Goal: Task Accomplishment & Management: Complete application form

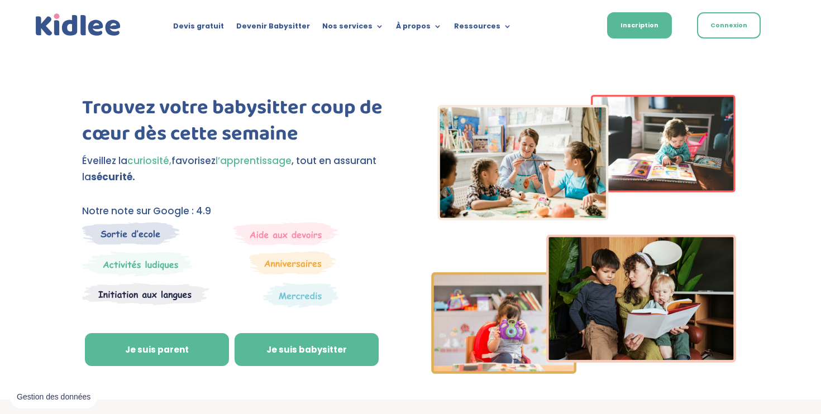
click at [301, 352] on link "Je suis babysitter" at bounding box center [306, 349] width 144 height 33
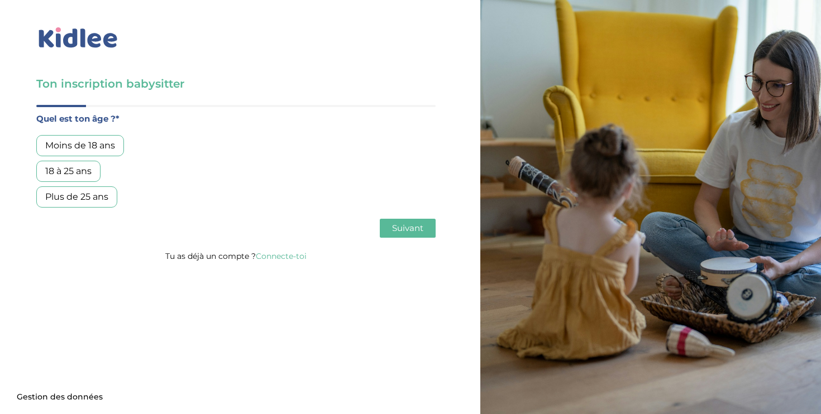
click at [80, 171] on div "18 à 25 ans" at bounding box center [68, 171] width 64 height 21
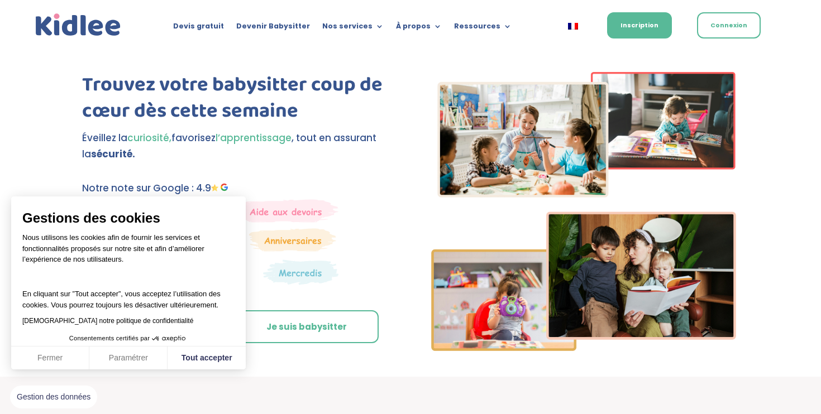
scroll to position [22, 0]
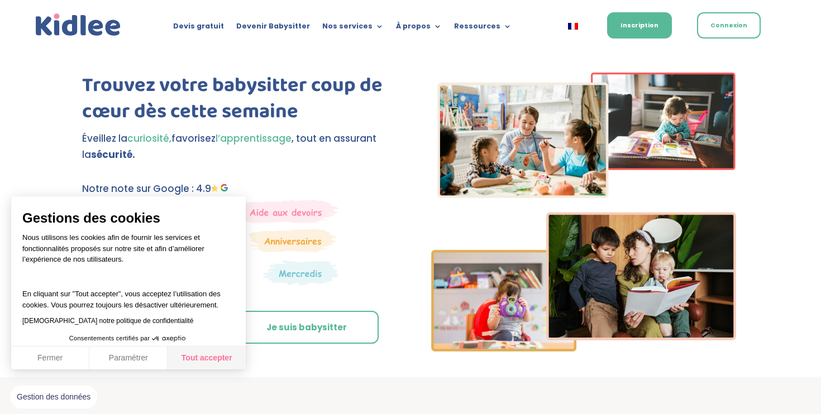
click at [202, 358] on button "Tout accepter" at bounding box center [206, 358] width 78 height 23
checkbox input "true"
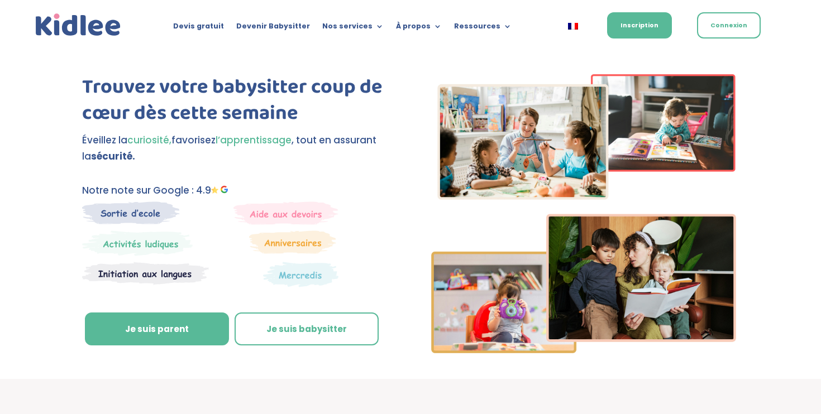
scroll to position [0, 0]
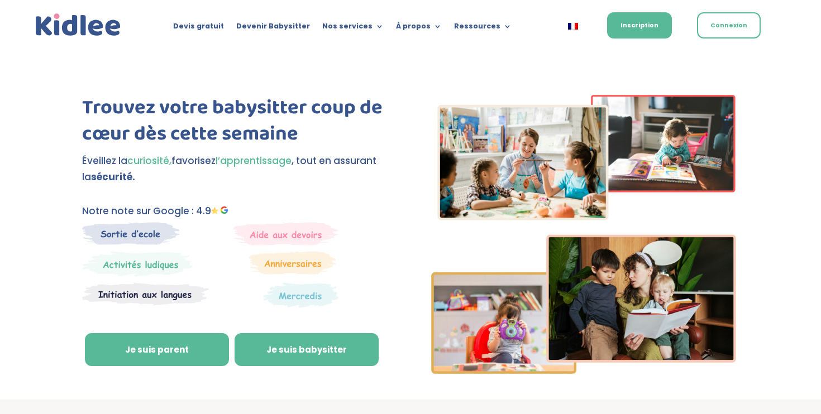
click at [286, 348] on link "Je suis babysitter" at bounding box center [306, 349] width 144 height 33
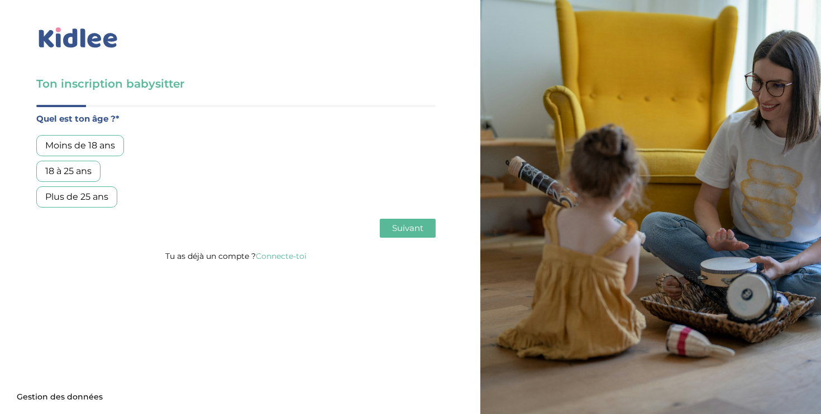
click at [85, 168] on div "18 à 25 ans" at bounding box center [68, 171] width 64 height 21
click at [403, 232] on span "Suivant" at bounding box center [407, 228] width 31 height 11
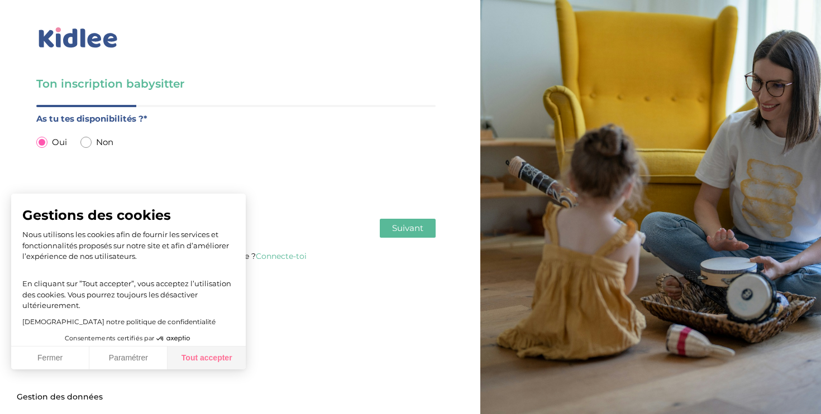
click at [206, 359] on button "Tout accepter" at bounding box center [206, 358] width 78 height 23
checkbox input "true"
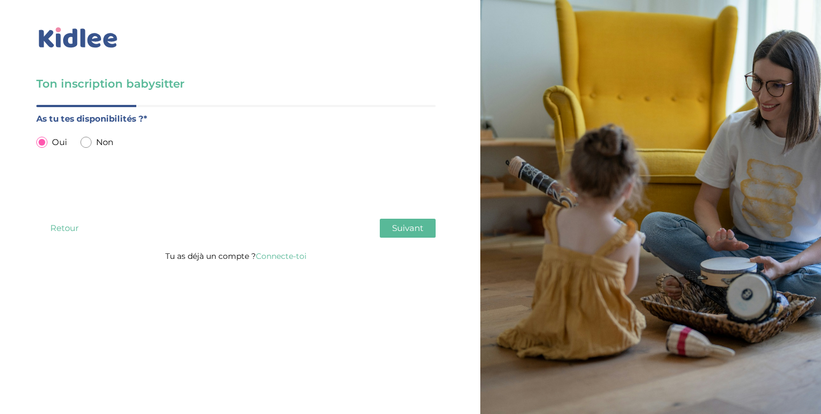
click at [413, 223] on span "Suivant" at bounding box center [407, 228] width 31 height 11
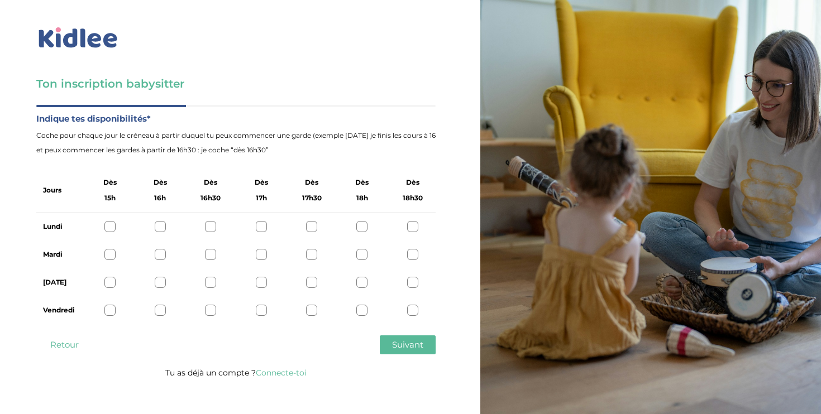
click at [112, 227] on div at bounding box center [109, 226] width 11 height 11
click at [112, 252] on div at bounding box center [109, 254] width 11 height 11
click at [109, 281] on div at bounding box center [109, 282] width 11 height 11
click at [112, 312] on div at bounding box center [109, 310] width 11 height 11
click at [413, 344] on span "Suivant" at bounding box center [407, 344] width 31 height 11
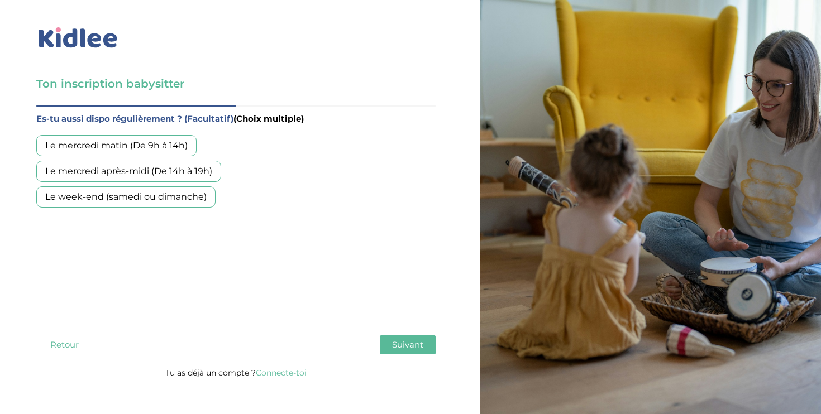
click at [126, 147] on div "Le mercredi matin (De 9h à 14h)" at bounding box center [116, 145] width 160 height 21
click at [124, 171] on div "Le mercredi après-midi (De 14h à 19h)" at bounding box center [128, 171] width 185 height 21
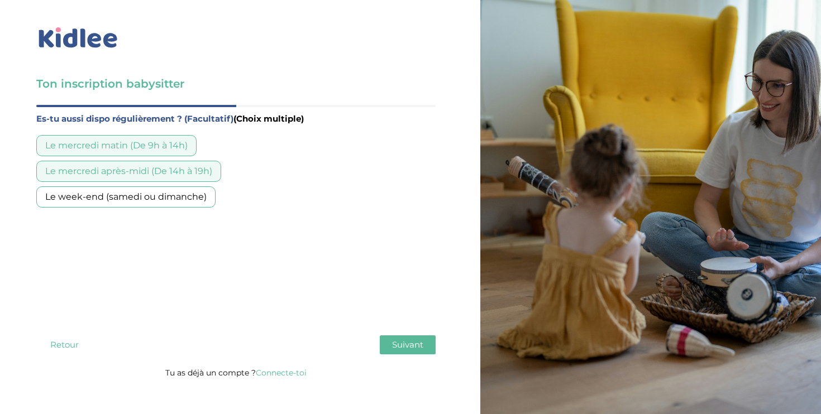
click at [125, 201] on div "Le week-end (samedi ou dimanche)" at bounding box center [125, 196] width 179 height 21
click at [401, 347] on span "Suivant" at bounding box center [407, 344] width 31 height 11
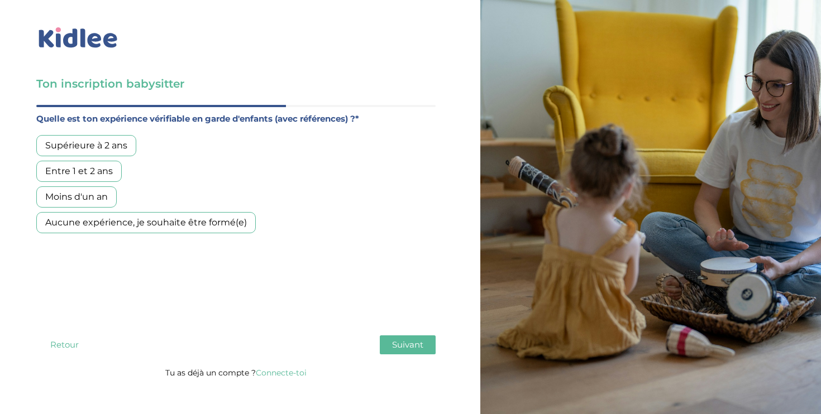
click at [103, 168] on div "Entre 1 et 2 ans" at bounding box center [78, 171] width 85 height 21
click at [404, 345] on span "Suivant" at bounding box center [407, 344] width 31 height 11
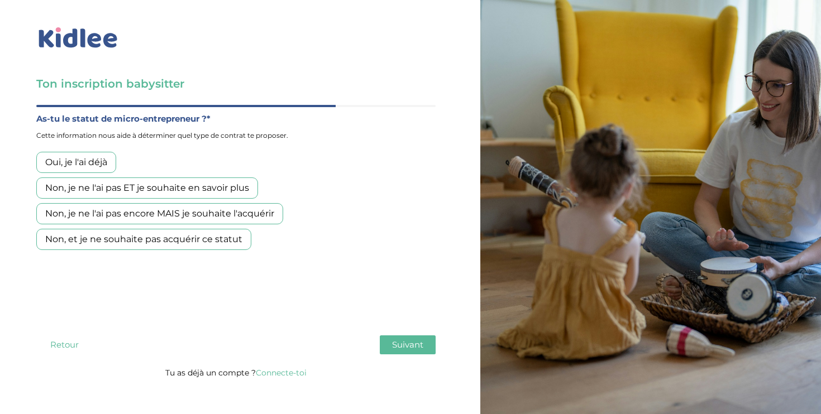
click at [204, 242] on div "Non, et je ne souhaite pas acquérir ce statut" at bounding box center [143, 239] width 215 height 21
click at [401, 345] on span "Suivant" at bounding box center [407, 344] width 31 height 11
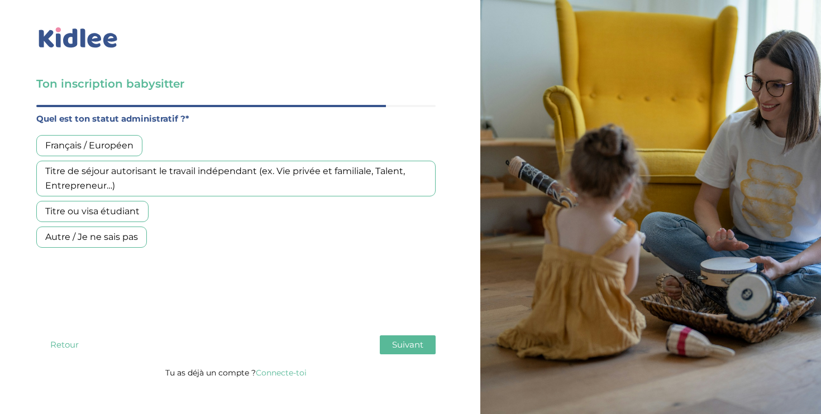
click at [75, 347] on button "Retour" at bounding box center [64, 344] width 56 height 19
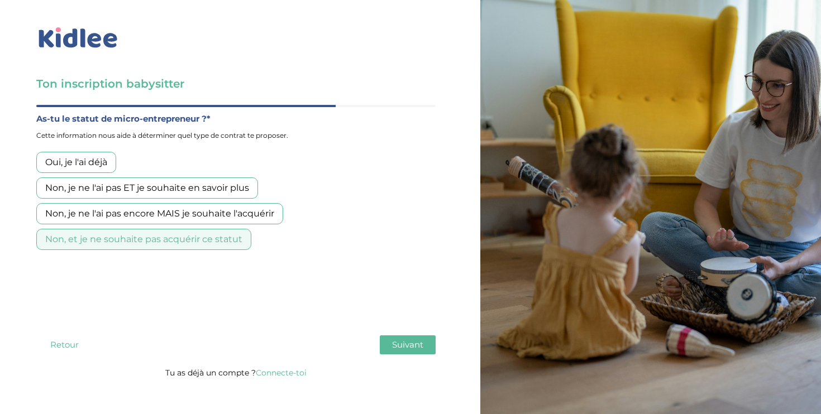
click at [429, 351] on button "Suivant" at bounding box center [408, 344] width 56 height 19
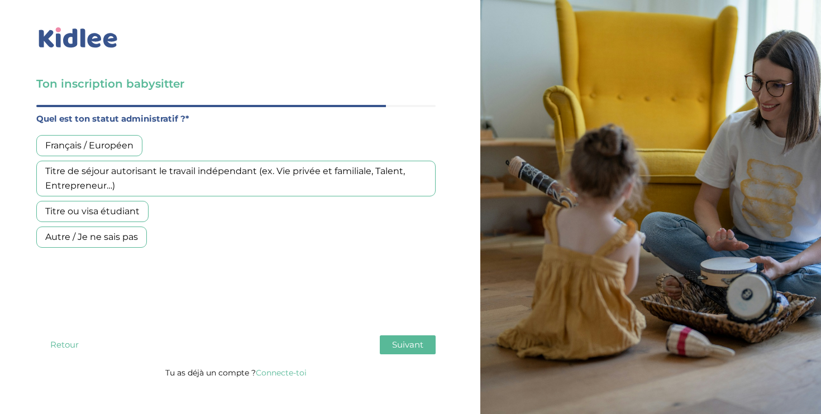
click at [116, 148] on div "Français / Européen" at bounding box center [89, 145] width 106 height 21
click at [188, 174] on div "Titre de séjour autorisant le travail indépendant (ex. Vie privée et familiale,…" at bounding box center [235, 179] width 399 height 36
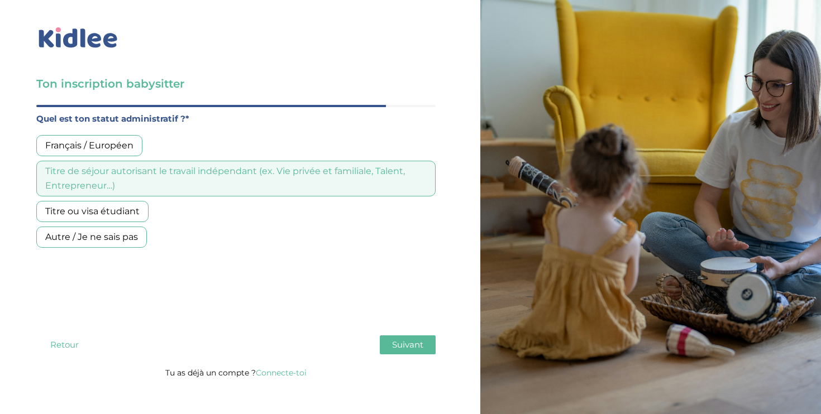
click at [116, 141] on div "Français / Européen" at bounding box center [89, 145] width 106 height 21
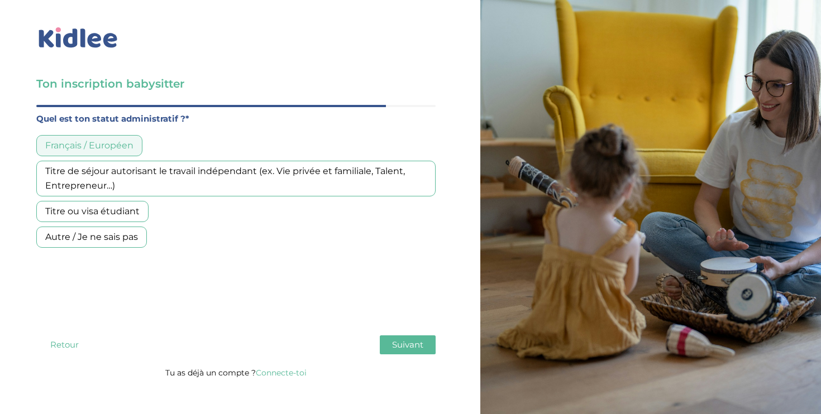
click at [402, 347] on span "Suivant" at bounding box center [407, 344] width 31 height 11
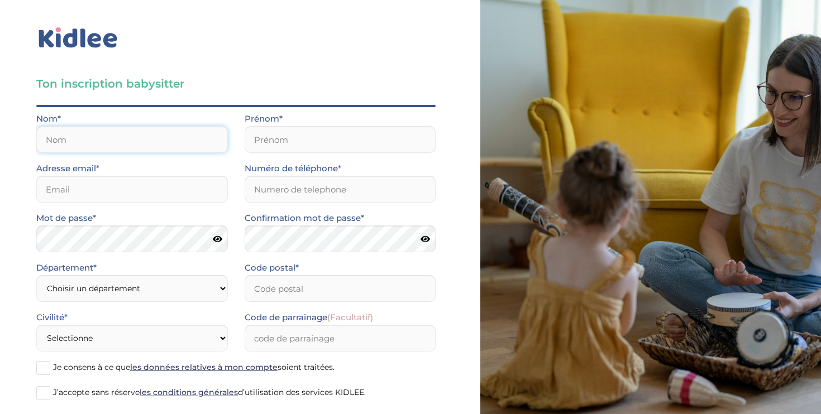
click at [100, 126] on input "text" at bounding box center [131, 139] width 191 height 27
type input "Enault"
click at [274, 150] on input "text" at bounding box center [339, 139] width 191 height 27
type input "Lolie"
click at [126, 195] on input "email" at bounding box center [131, 189] width 191 height 27
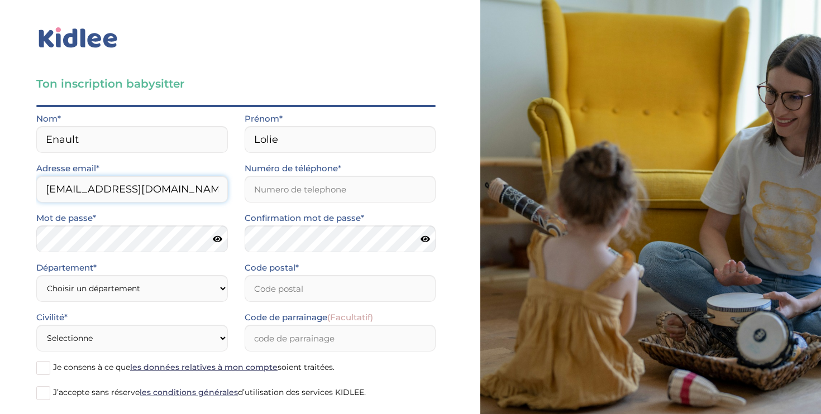
type input "lolieenlt@gmail.com"
click at [287, 191] on input "Numéro de téléphone*" at bounding box center [339, 189] width 191 height 27
type input "0626136530"
click at [423, 241] on icon at bounding box center [424, 239] width 9 height 8
click at [215, 239] on icon at bounding box center [217, 239] width 9 height 8
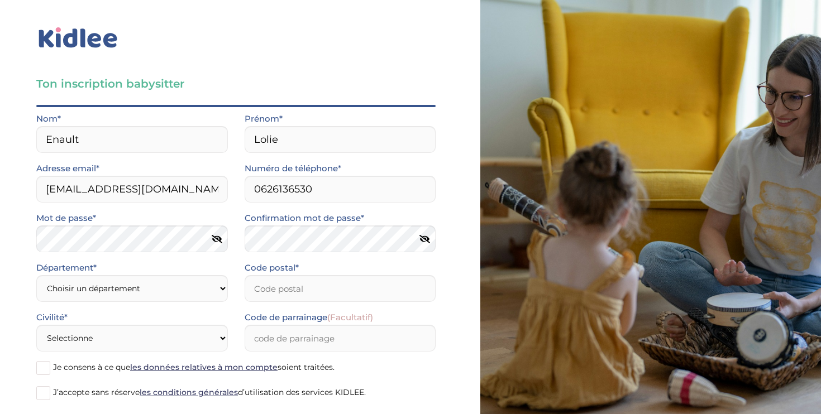
click at [215, 239] on icon at bounding box center [217, 239] width 11 height 8
click at [427, 239] on icon at bounding box center [424, 239] width 11 height 8
click at [150, 286] on select "Choisir un département Paris (75) Hauts-de-Seine (92) Yvelines (78) Val-de-Marn…" at bounding box center [131, 288] width 191 height 27
select select "92"
click at [36, 275] on select "Choisir un département Paris (75) Hauts-de-Seine (92) Yvelines (78) Val-de-Marn…" at bounding box center [131, 288] width 191 height 27
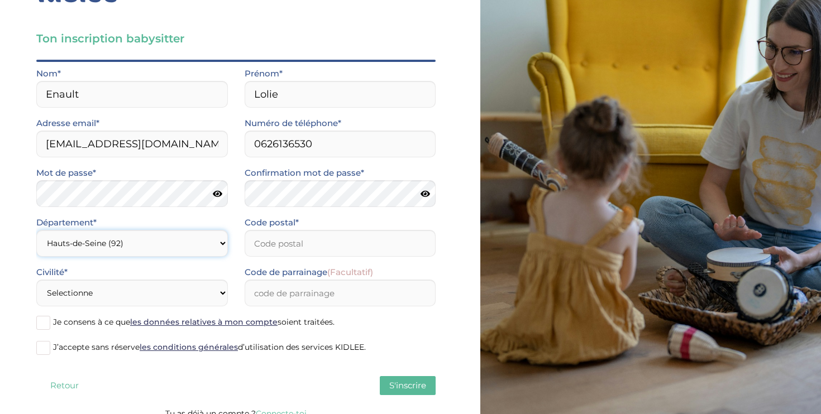
scroll to position [57, 0]
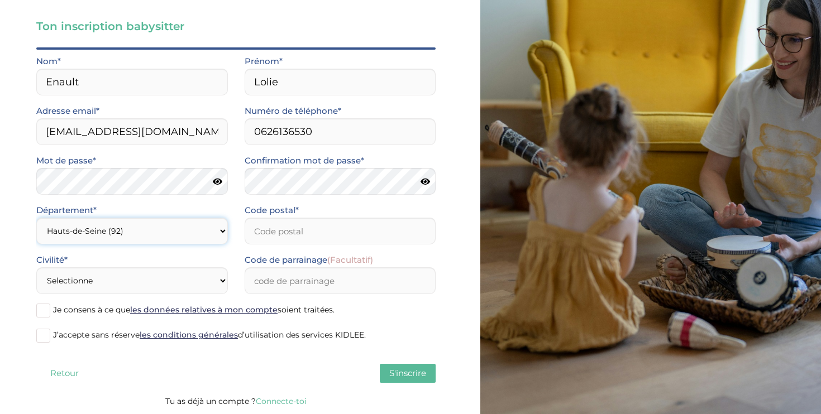
click at [195, 228] on select "Choisir un département Paris (75) Hauts-de-Seine (92) Yvelines (78) Val-de-Marn…" at bounding box center [131, 231] width 191 height 27
click at [36, 218] on select "Choisir un département Paris (75) Hauts-de-Seine (92) Yvelines (78) Val-de-Marn…" at bounding box center [131, 231] width 191 height 27
click at [306, 234] on input "Code postal*" at bounding box center [339, 231] width 191 height 27
type input "92300"
click at [151, 279] on select "Selectionne Mr Mme" at bounding box center [131, 280] width 191 height 27
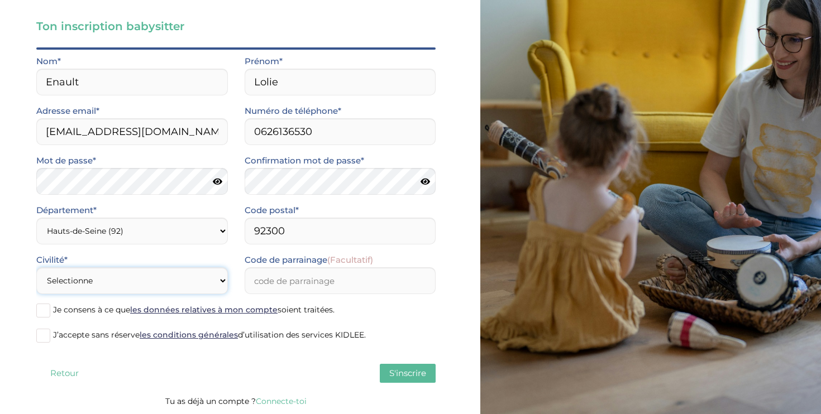
select select "1"
click at [36, 267] on select "Selectionne Mr Mme" at bounding box center [131, 280] width 191 height 27
click at [329, 281] on input "Code de parrainage (Facultatif)" at bounding box center [339, 280] width 191 height 27
click at [193, 279] on select "Selectionne Mr Mme" at bounding box center [131, 280] width 191 height 27
click at [36, 267] on select "Selectionne Mr Mme" at bounding box center [131, 280] width 191 height 27
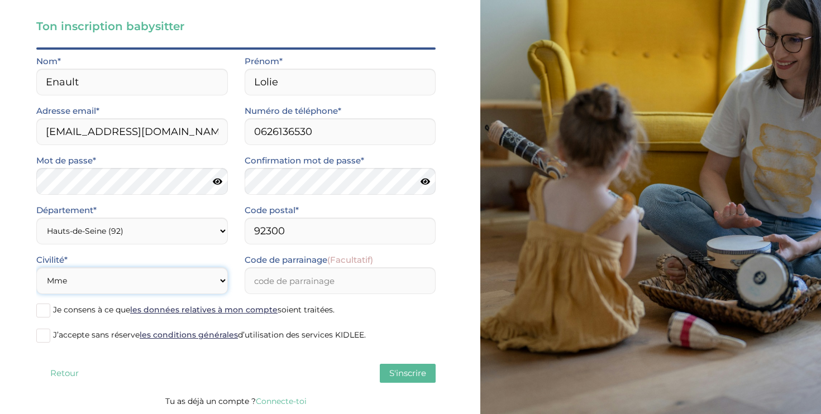
click at [191, 272] on select "Selectionne Mr Mme" at bounding box center [131, 280] width 191 height 27
click at [36, 267] on select "Selectionne Mr Mme" at bounding box center [131, 280] width 191 height 27
click at [287, 280] on input "Code de parrainage (Facultatif)" at bounding box center [339, 280] width 191 height 27
type input "MAILO"
click at [42, 310] on span at bounding box center [43, 311] width 14 height 14
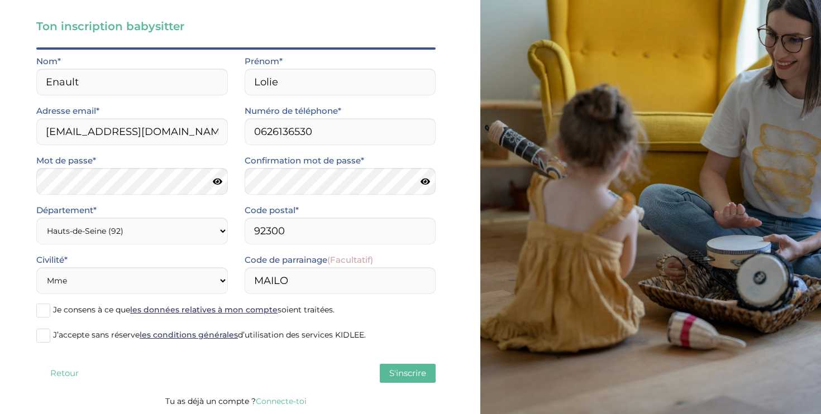
click at [0, 0] on input "Je consens à ce que les données relatives à mon compte soient traitées." at bounding box center [0, 0] width 0 height 0
click at [44, 333] on span at bounding box center [43, 336] width 14 height 14
click at [0, 0] on input "J’accepte sans réserve les conditions générales d’utilisation des services KIDL…" at bounding box center [0, 0] width 0 height 0
click at [413, 372] on span "S'inscrire" at bounding box center [407, 373] width 37 height 11
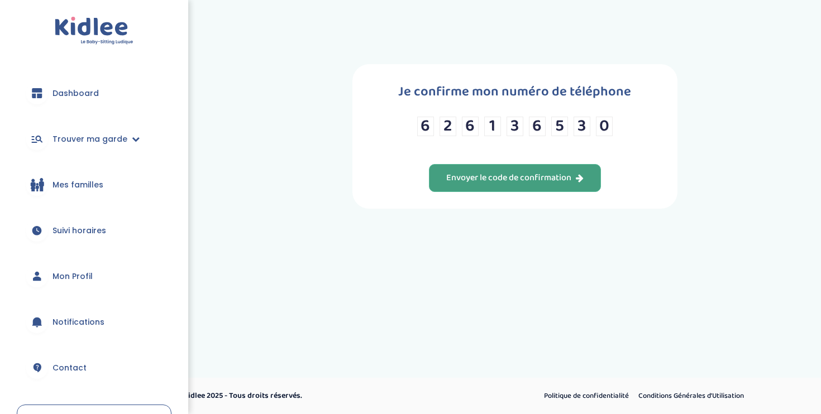
click at [512, 181] on div "Envoyer le code de confirmation" at bounding box center [514, 178] width 137 height 13
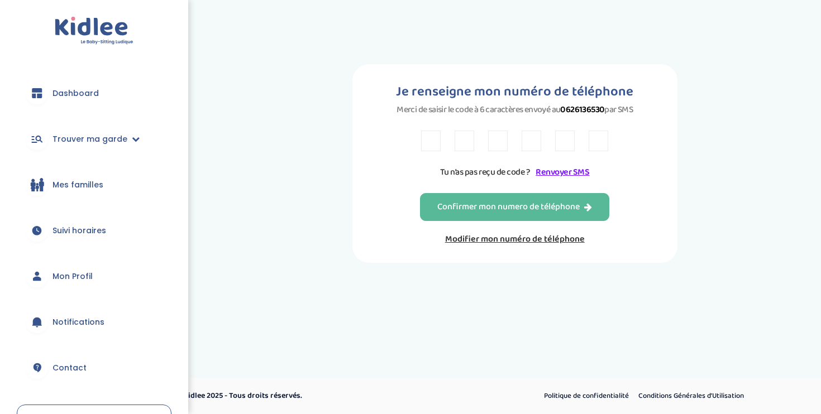
click at [428, 140] on input "text" at bounding box center [431, 141] width 20 height 21
type input "X"
type input "8"
type input "D"
type input "J"
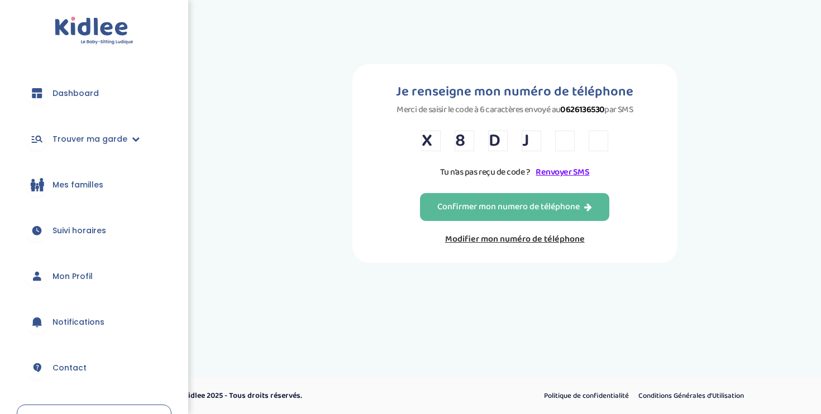
type input "R"
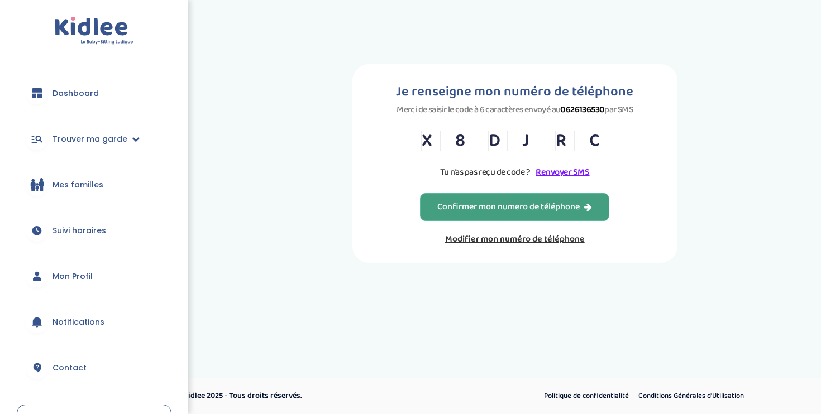
type input "C"
click at [513, 210] on div "Confirmer mon numero de téléphone" at bounding box center [514, 207] width 155 height 13
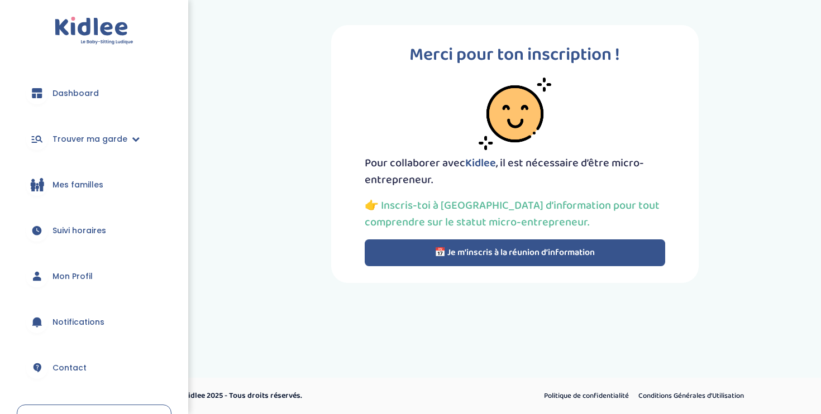
click at [92, 90] on span "Dashboard" at bounding box center [75, 94] width 46 height 12
click at [90, 140] on span "Trouver ma garde" at bounding box center [89, 139] width 75 height 12
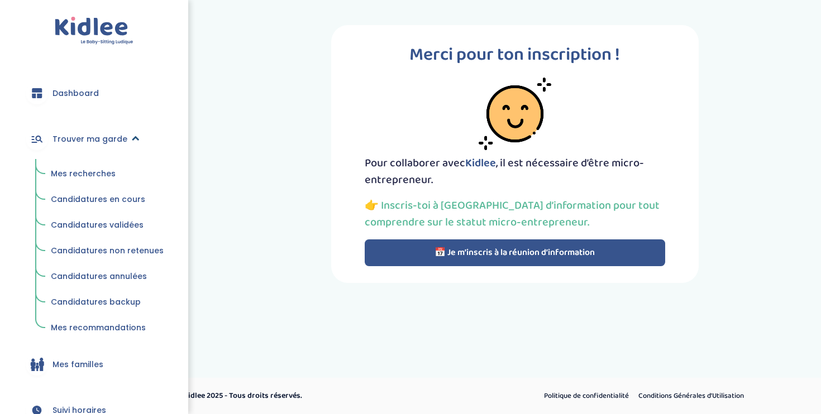
click at [95, 140] on span "Trouver ma garde" at bounding box center [89, 139] width 75 height 12
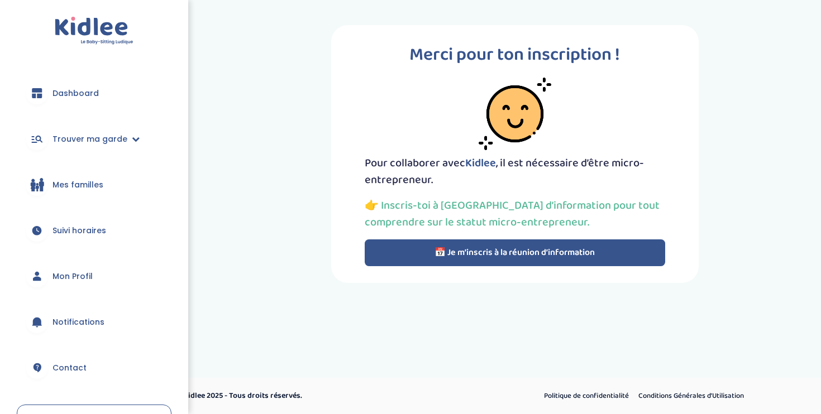
click at [72, 184] on span "Mes familles" at bounding box center [77, 185] width 51 height 12
click at [444, 251] on button "📅 Je m’inscris à la réunion d’information" at bounding box center [515, 252] width 300 height 27
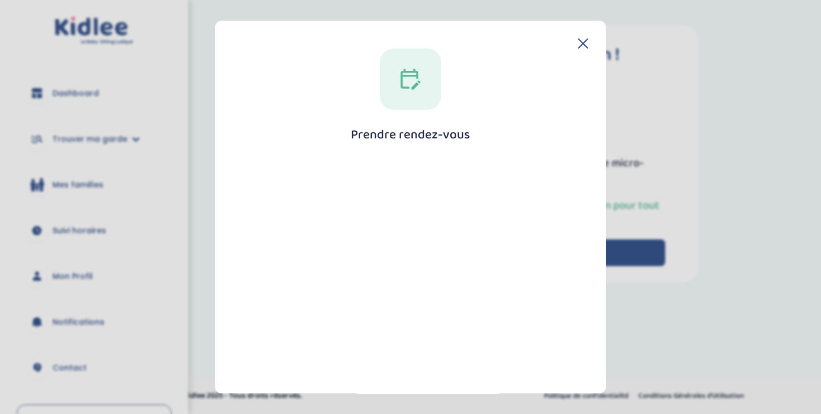
click at [581, 44] on icon at bounding box center [583, 44] width 10 height 10
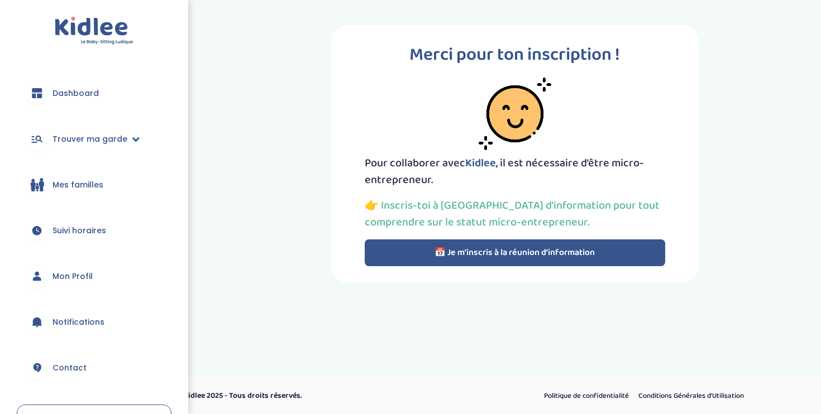
click at [90, 136] on span "Trouver ma garde" at bounding box center [89, 139] width 75 height 12
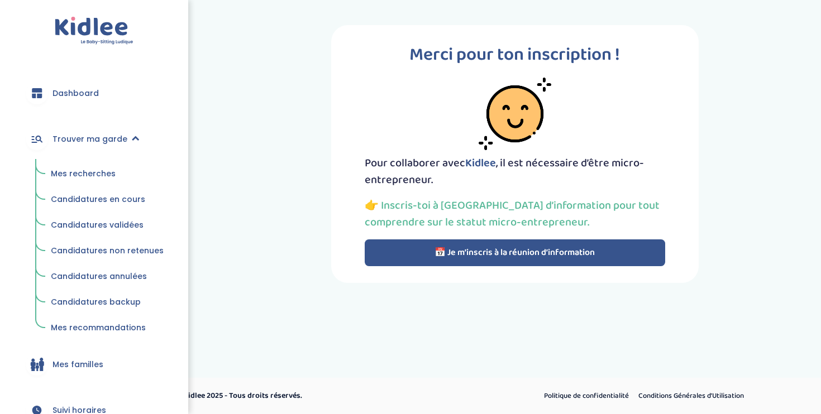
click at [93, 175] on span "Mes recherches" at bounding box center [83, 173] width 65 height 11
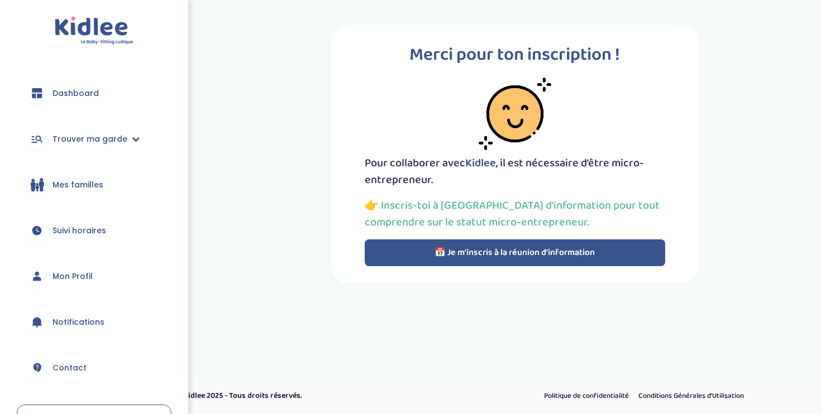
click at [86, 97] on span "Dashboard" at bounding box center [75, 94] width 46 height 12
click at [449, 253] on button "📅 Je m’inscris à la réunion d’information" at bounding box center [515, 252] width 300 height 27
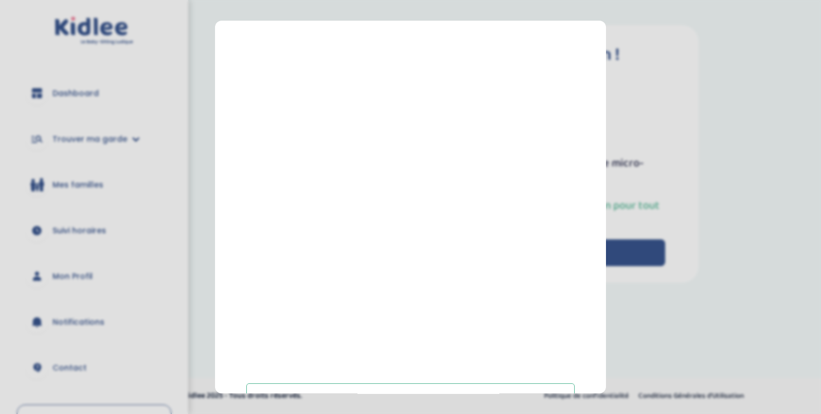
scroll to position [195, 0]
click at [739, 167] on section "Prendre rendez-vous [GEOGRAPHIC_DATA]" at bounding box center [410, 207] width 821 height 414
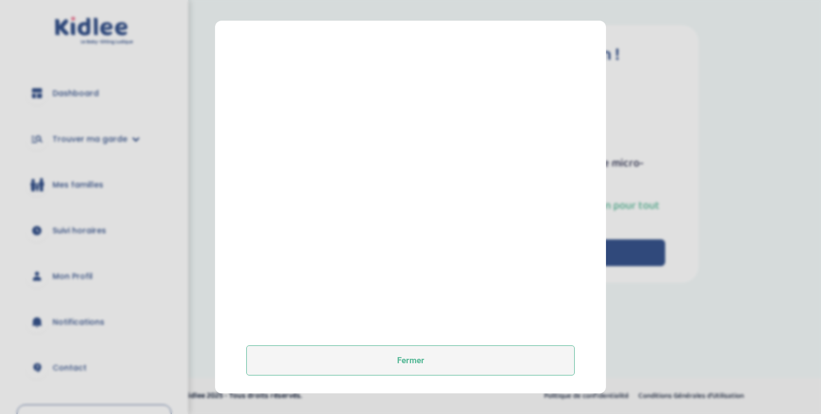
click at [458, 353] on button "Fermer" at bounding box center [410, 361] width 328 height 30
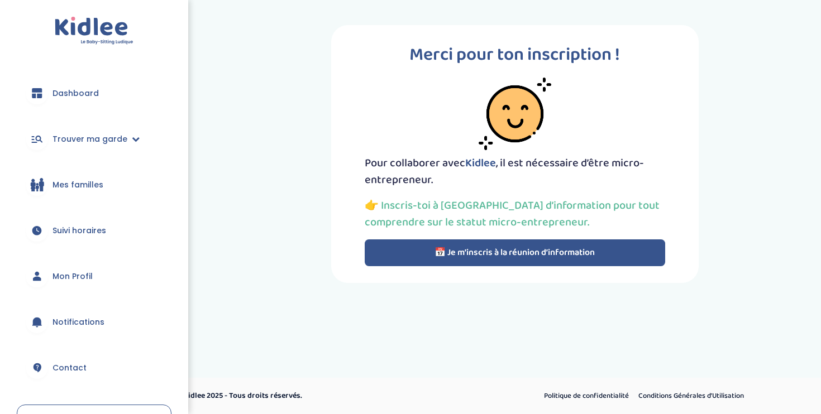
click at [81, 363] on span "Contact" at bounding box center [69, 368] width 34 height 12
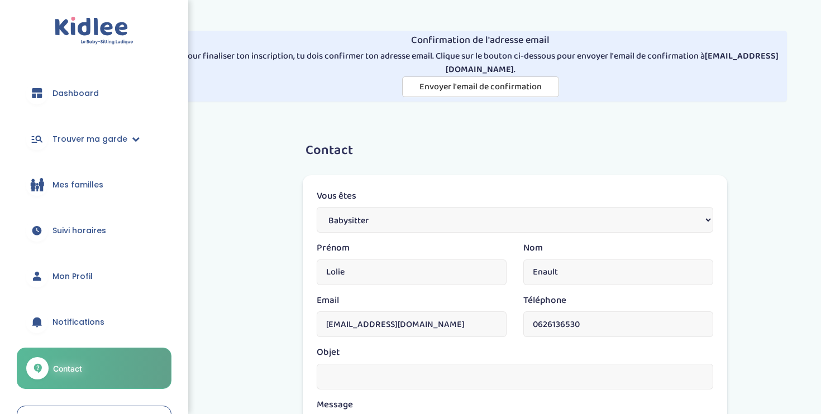
click at [60, 328] on link "Notifications" at bounding box center [94, 322] width 155 height 40
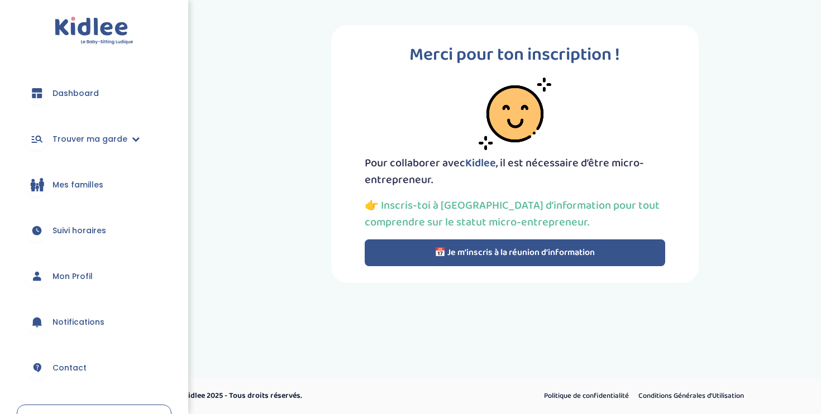
click at [93, 279] on link "Mon Profil" at bounding box center [94, 276] width 155 height 40
click at [88, 31] on img at bounding box center [94, 31] width 79 height 28
click at [132, 138] on icon at bounding box center [136, 139] width 8 height 8
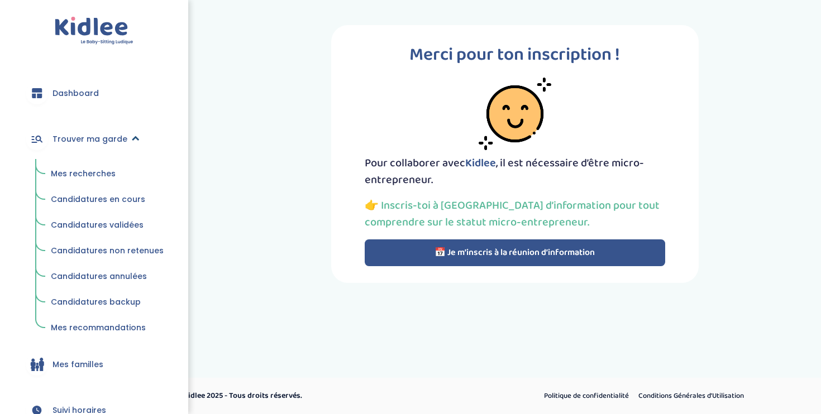
click at [98, 141] on span "Trouver ma garde" at bounding box center [89, 139] width 75 height 12
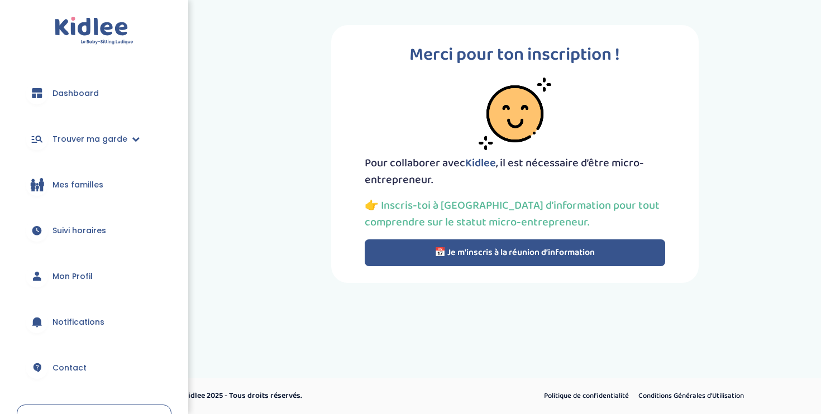
click at [85, 92] on span "Dashboard" at bounding box center [75, 94] width 46 height 12
click at [91, 25] on img at bounding box center [94, 31] width 79 height 28
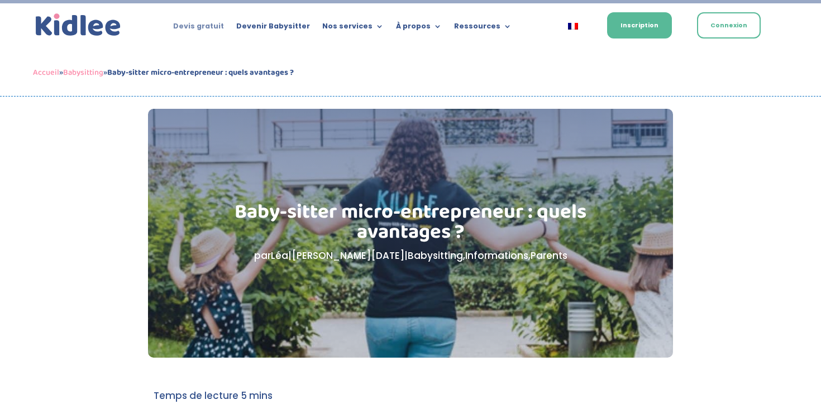
click at [207, 29] on link "Devis gratuit" at bounding box center [198, 28] width 51 height 12
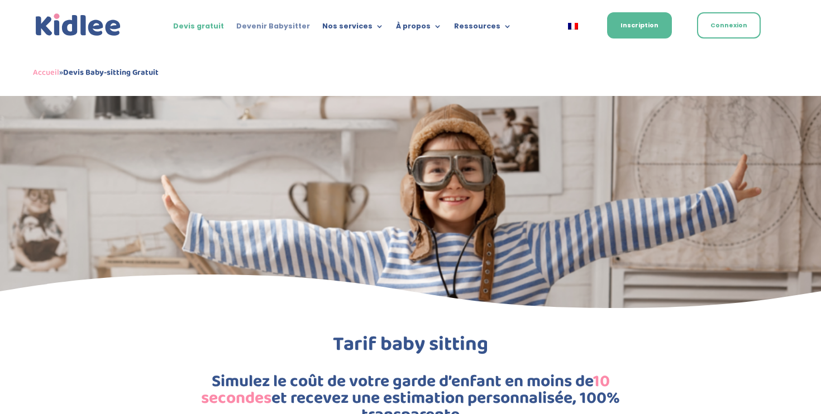
click at [286, 27] on link "Devenir Babysitter" at bounding box center [273, 28] width 74 height 12
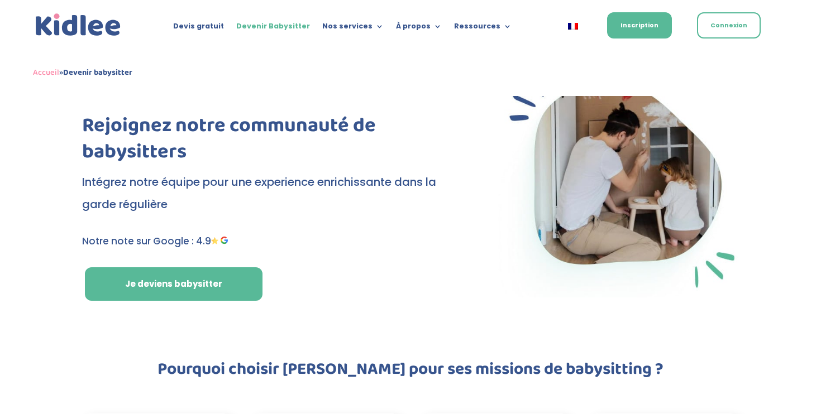
scroll to position [42, 0]
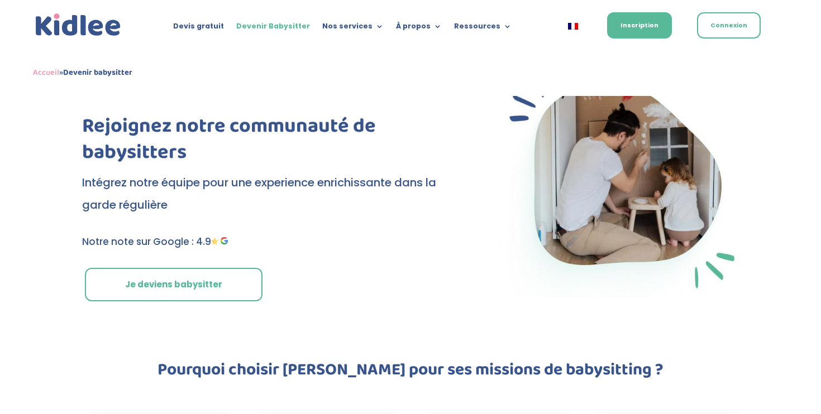
click at [115, 290] on link "Je deviens babysitter" at bounding box center [174, 284] width 178 height 33
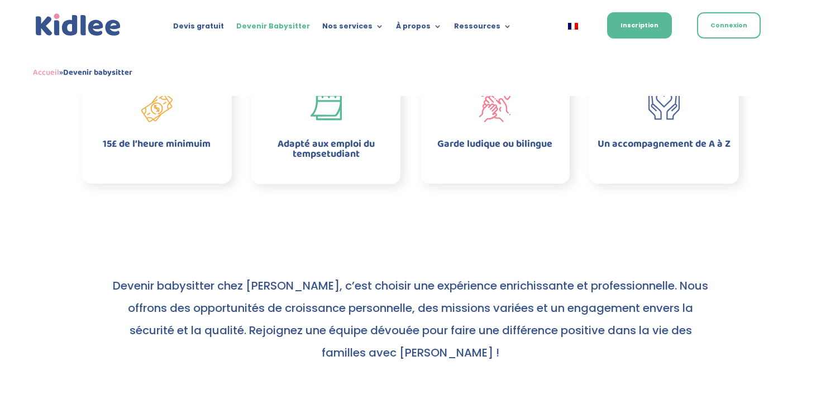
scroll to position [0, 0]
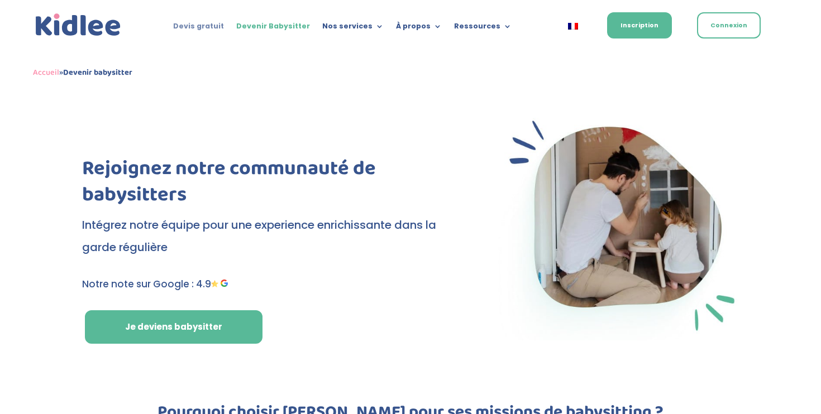
click at [208, 33] on link "Devis gratuit" at bounding box center [198, 28] width 51 height 12
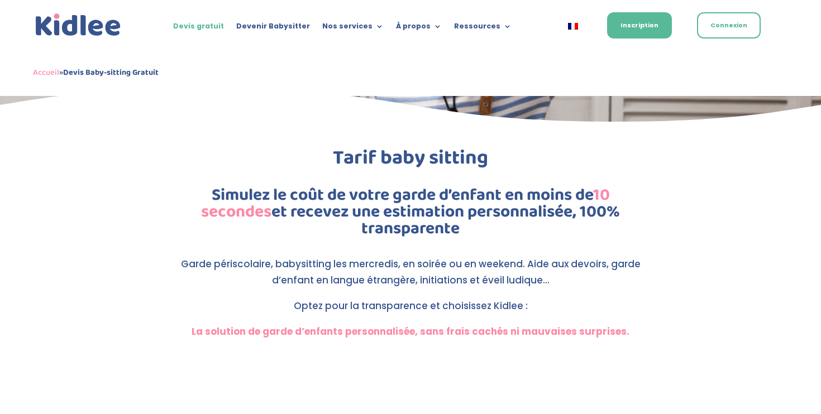
scroll to position [189, 0]
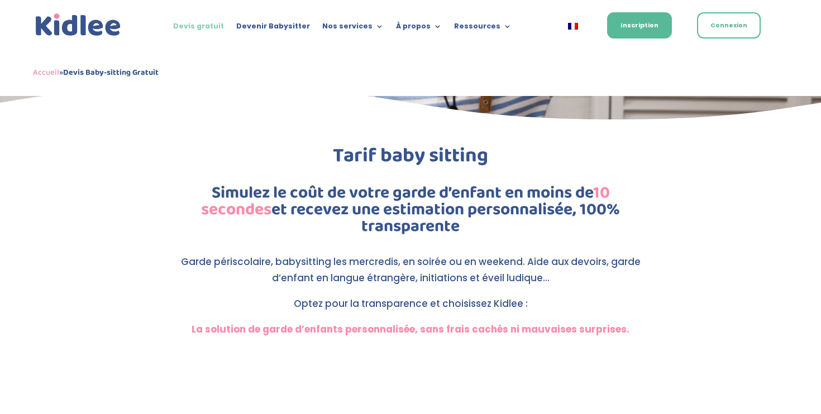
click at [193, 25] on link "Devis gratuit" at bounding box center [198, 28] width 51 height 12
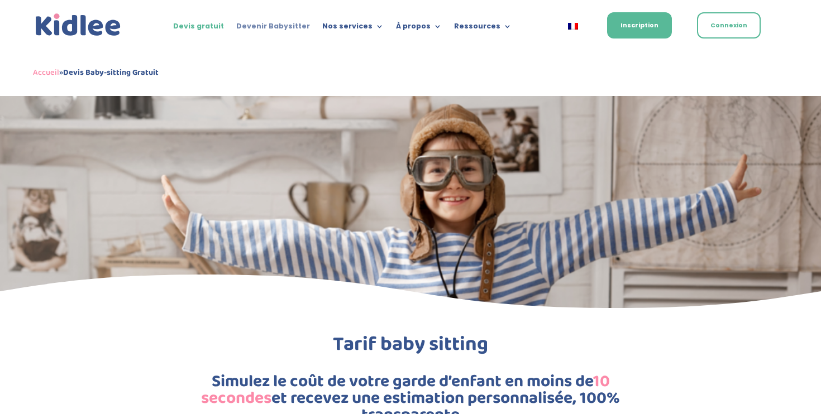
click at [253, 24] on link "Devenir Babysitter" at bounding box center [273, 28] width 74 height 12
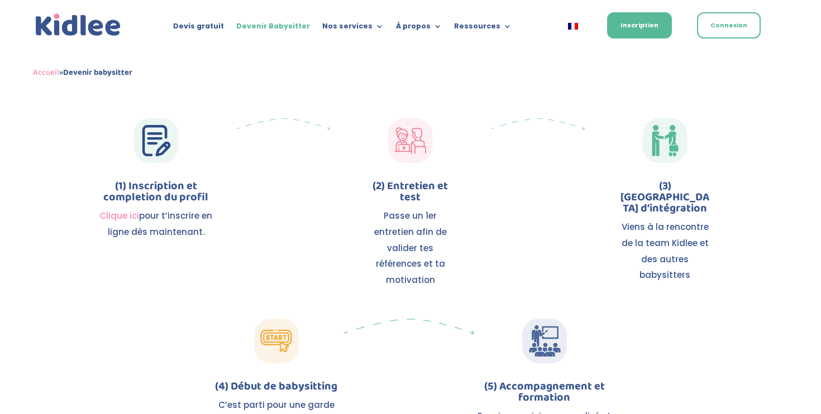
scroll to position [1210, 0]
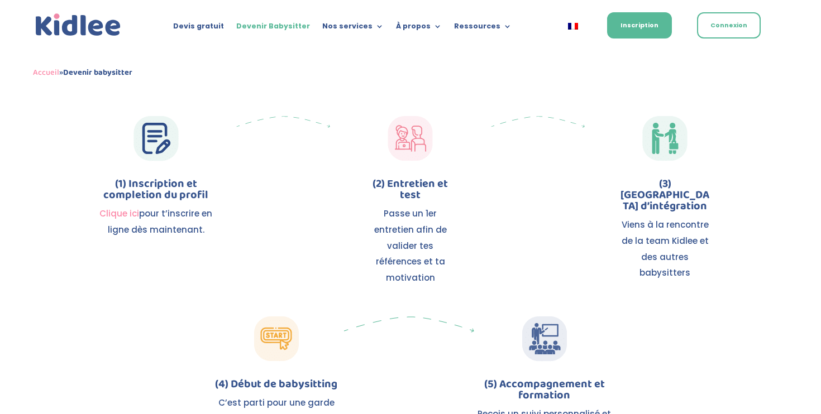
click at [110, 275] on div "(1) Inscription et completion du profil Clique ici pour t’inscrire en ligne dès…" at bounding box center [410, 201] width 603 height 201
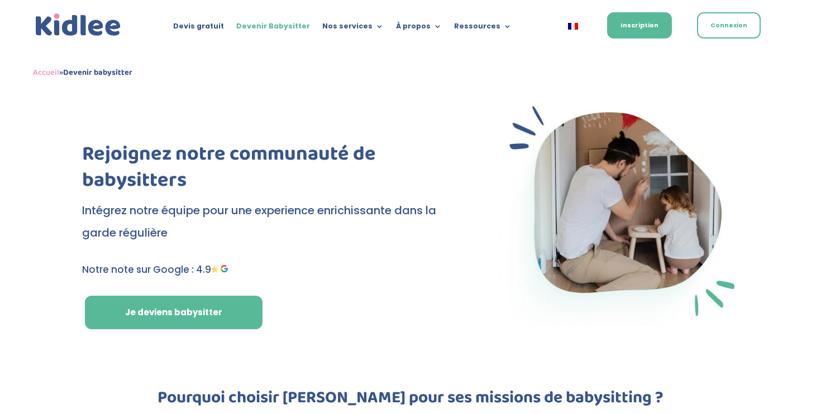
scroll to position [0, 0]
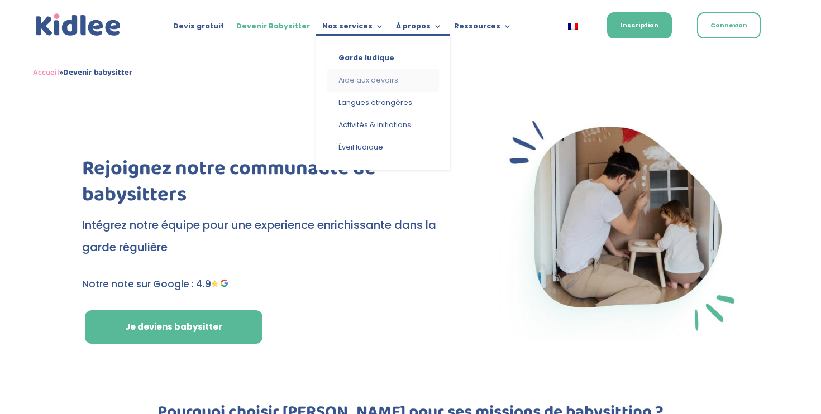
click at [365, 82] on link "Aide aux devoirs" at bounding box center [383, 80] width 112 height 22
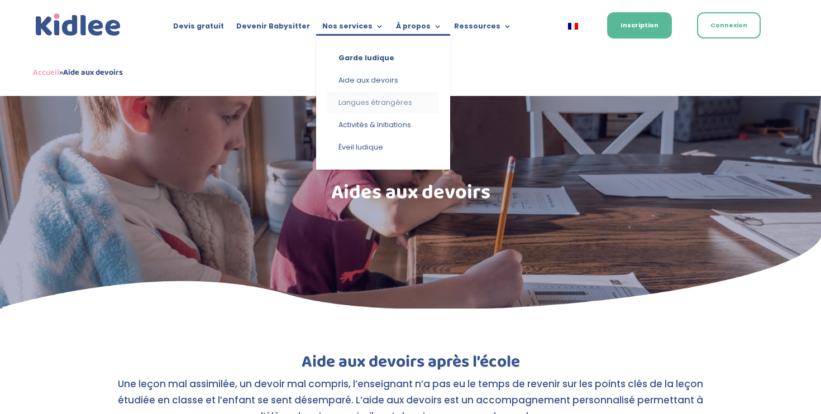
click at [364, 104] on link "Langues étrangères" at bounding box center [383, 103] width 112 height 22
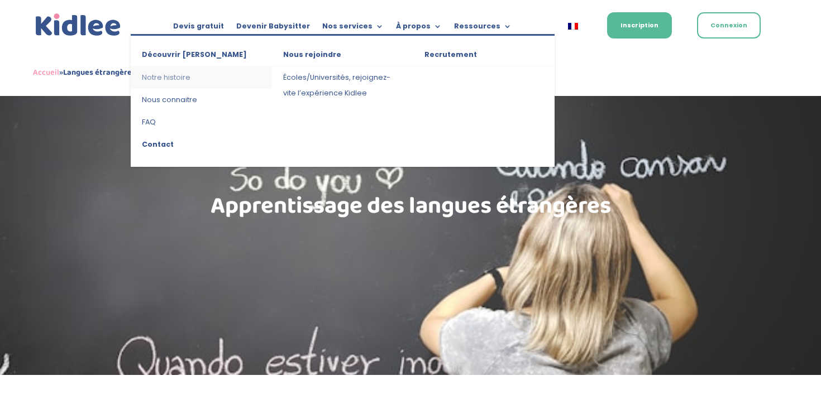
click at [160, 83] on link "Notre histoire" at bounding box center [201, 77] width 141 height 22
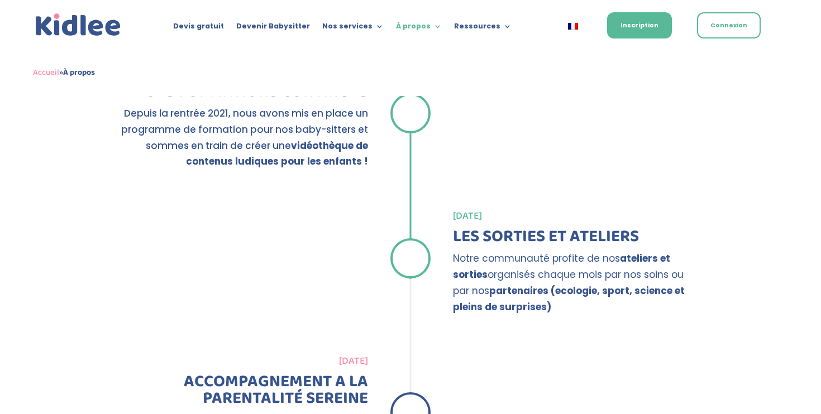
scroll to position [1669, 0]
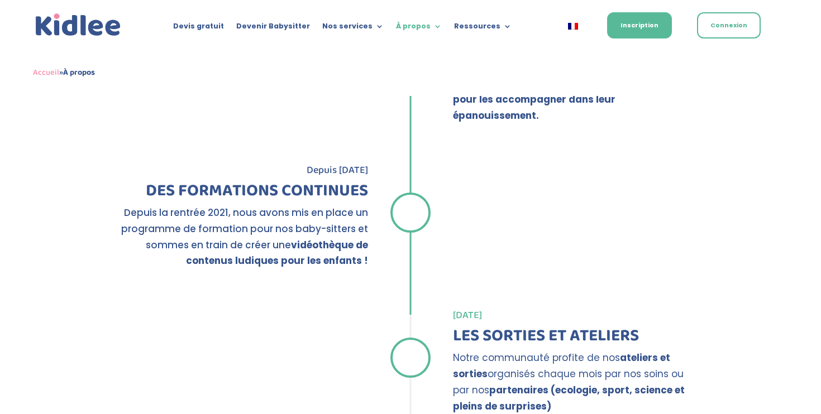
click at [56, 27] on img at bounding box center [78, 25] width 90 height 28
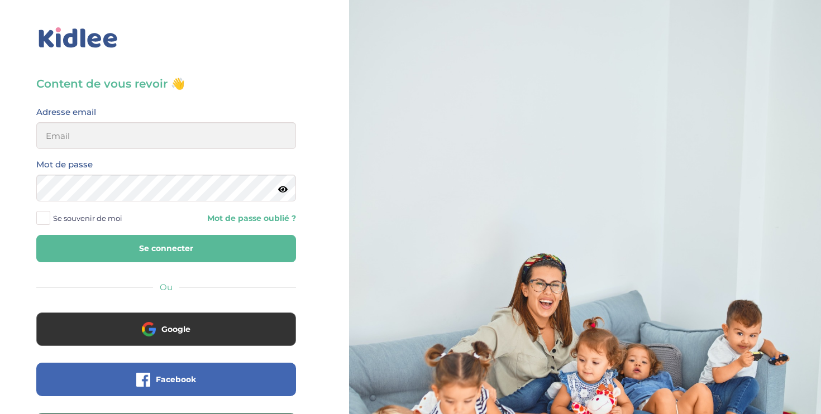
click at [89, 42] on img at bounding box center [78, 38] width 84 height 26
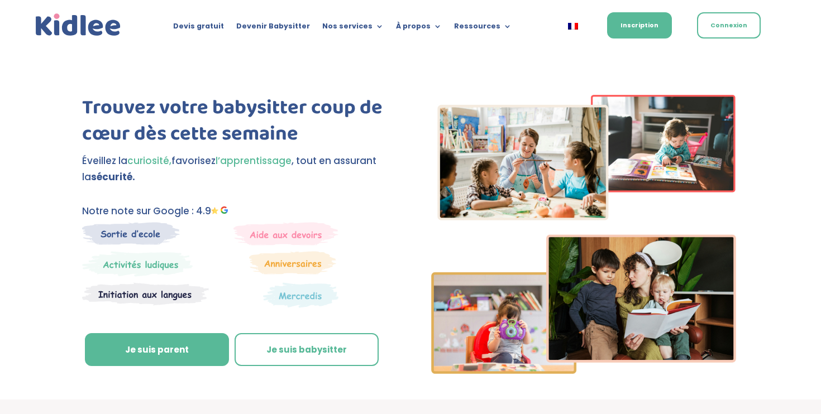
click at [84, 26] on img at bounding box center [78, 25] width 90 height 28
click at [712, 29] on link "Connexion" at bounding box center [729, 25] width 64 height 26
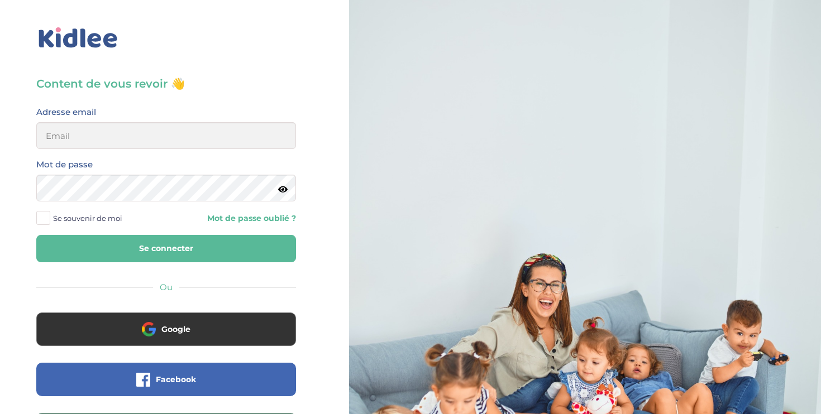
click at [157, 150] on div "Adresse email" at bounding box center [166, 131] width 276 height 52
click at [160, 135] on input "email" at bounding box center [166, 135] width 260 height 27
type input "lolieenlt@gmail.com"
click at [157, 249] on button "Se connecter" at bounding box center [166, 248] width 260 height 27
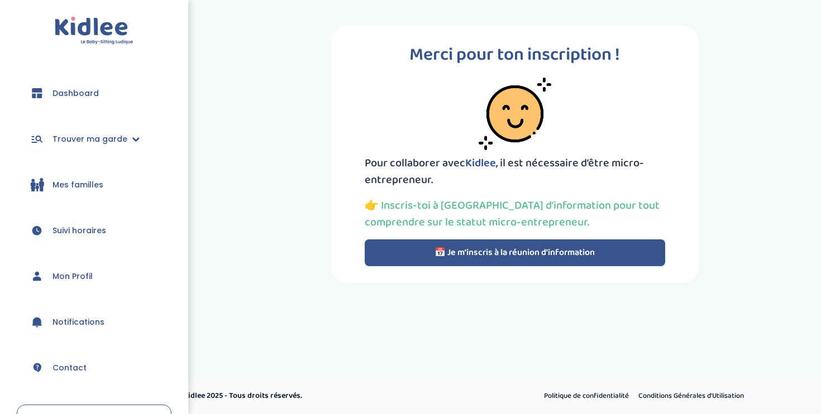
scroll to position [78, 0]
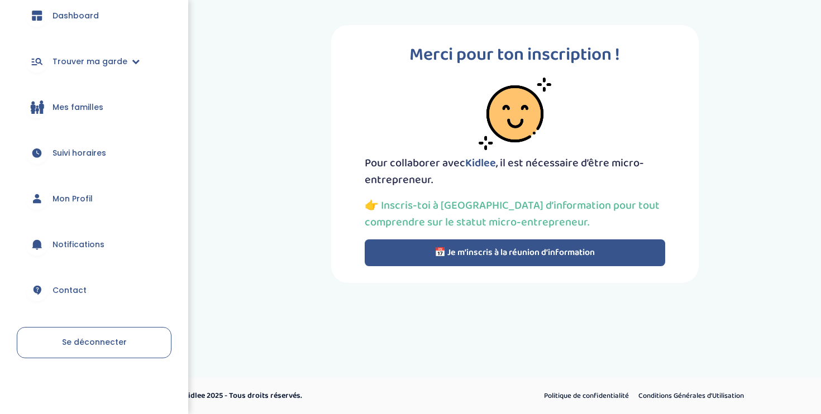
click at [85, 295] on link "Contact" at bounding box center [94, 290] width 155 height 40
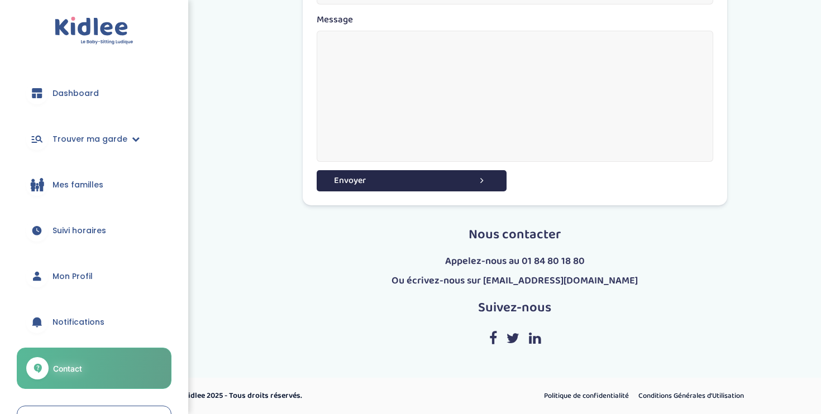
click at [69, 187] on span "Mes familles" at bounding box center [77, 185] width 51 height 12
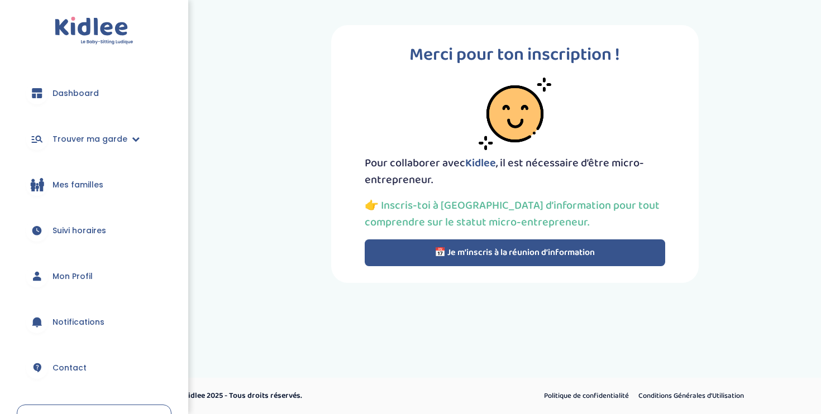
click at [86, 276] on span "Mon Profil" at bounding box center [72, 277] width 40 height 12
click at [100, 326] on span "Notifications" at bounding box center [78, 322] width 52 height 12
click at [256, 350] on div "trouver ma garde Dashboard Mon profil Mes famille Mes documents Dashboard Trouv…" at bounding box center [410, 195] width 821 height 391
click at [85, 24] on img at bounding box center [94, 31] width 79 height 28
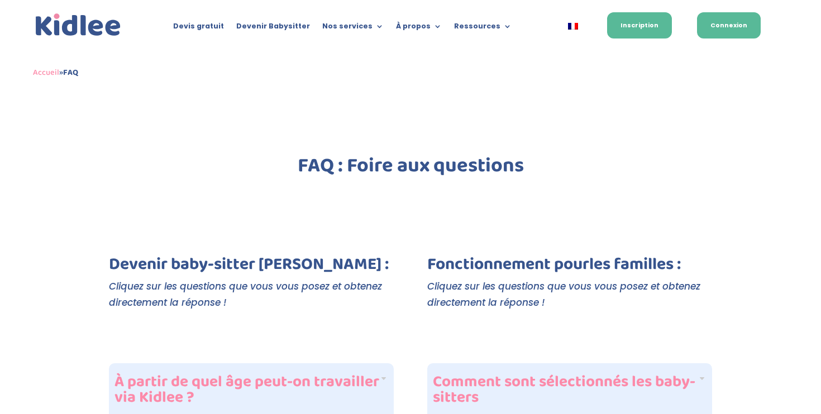
click at [720, 18] on link "Connexion" at bounding box center [729, 25] width 64 height 26
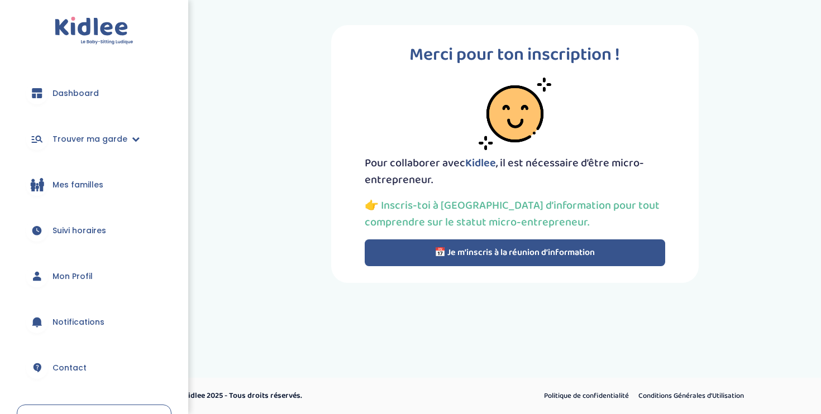
click at [69, 272] on span "Mon Profil" at bounding box center [72, 277] width 40 height 12
click at [230, 308] on div "trouver ma garde Dashboard Mon profil Mes famille Mes documents Dashboard Trouv…" at bounding box center [410, 195] width 821 height 391
